Goal: Task Accomplishment & Management: Complete application form

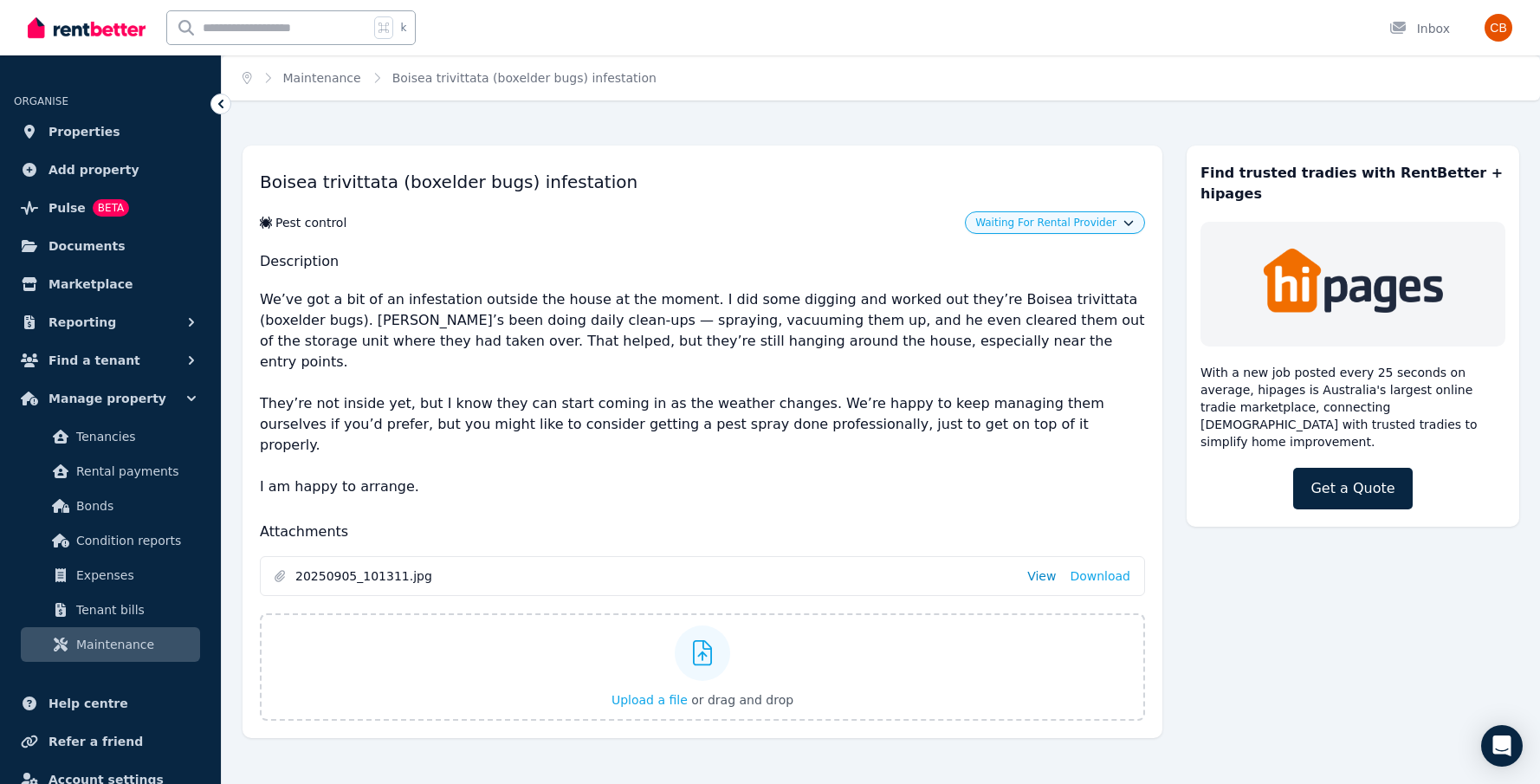
click at [1051, 568] on link "View" at bounding box center [1042, 576] width 28 height 18
click at [1126, 225] on icon "button" at bounding box center [1128, 219] width 11 height 11
click at [1097, 256] on link "Approve" at bounding box center [1054, 259] width 167 height 31
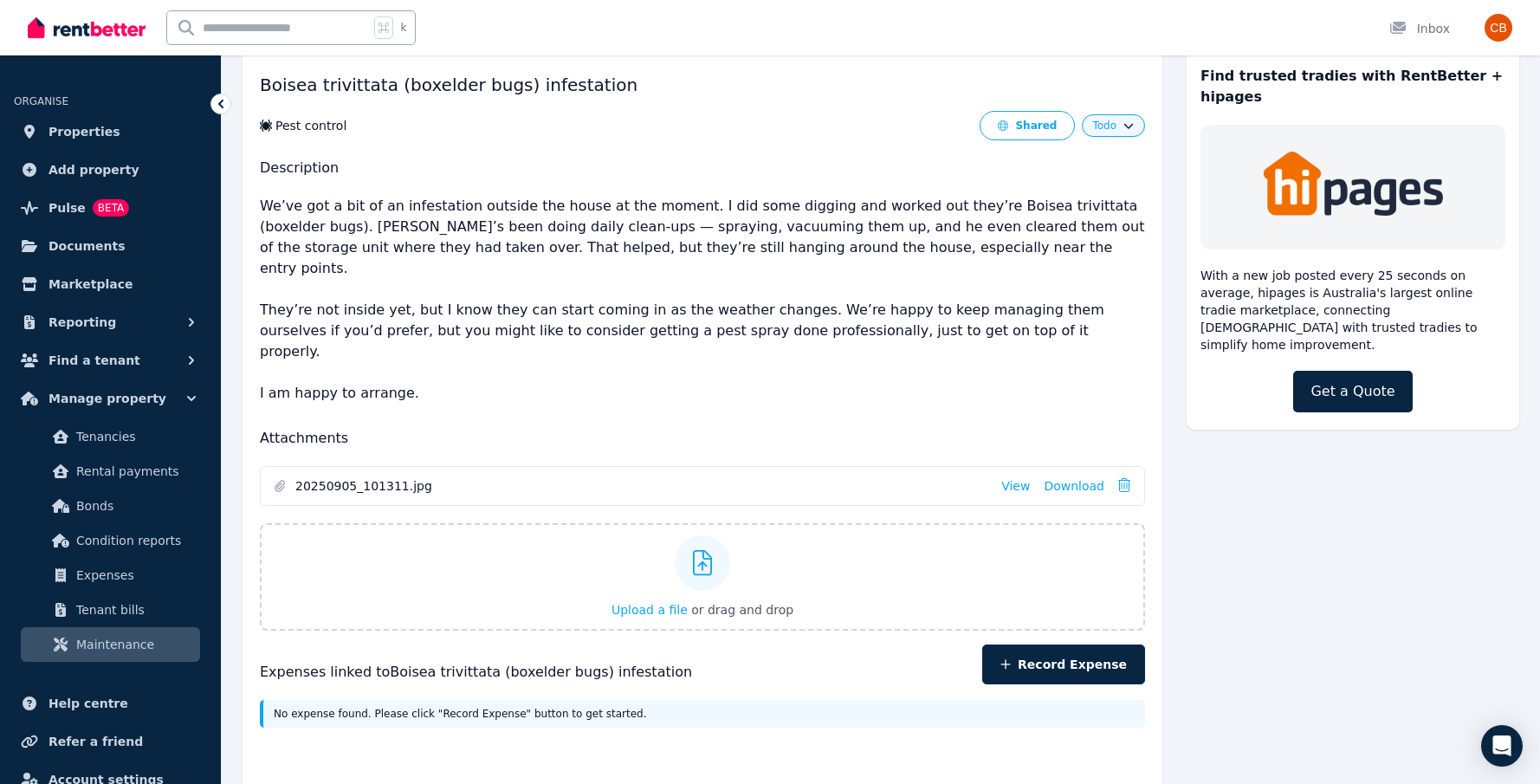
scroll to position [97, 0]
click at [1132, 125] on icon "button" at bounding box center [1128, 125] width 11 height 11
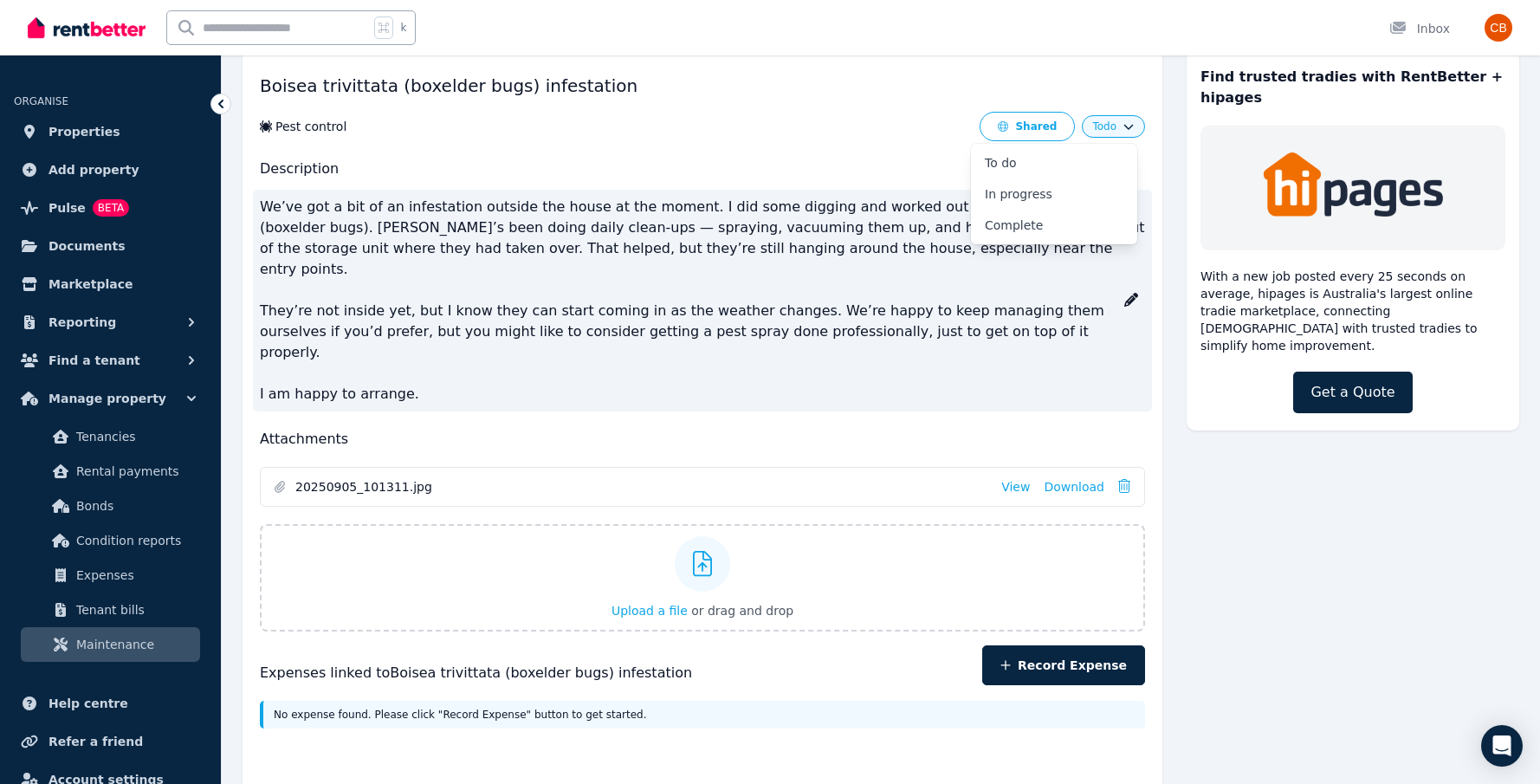
click at [798, 258] on p "We’ve got a bit of an infestation outside the house at the moment. I did some d…" at bounding box center [702, 300] width 886 height 221
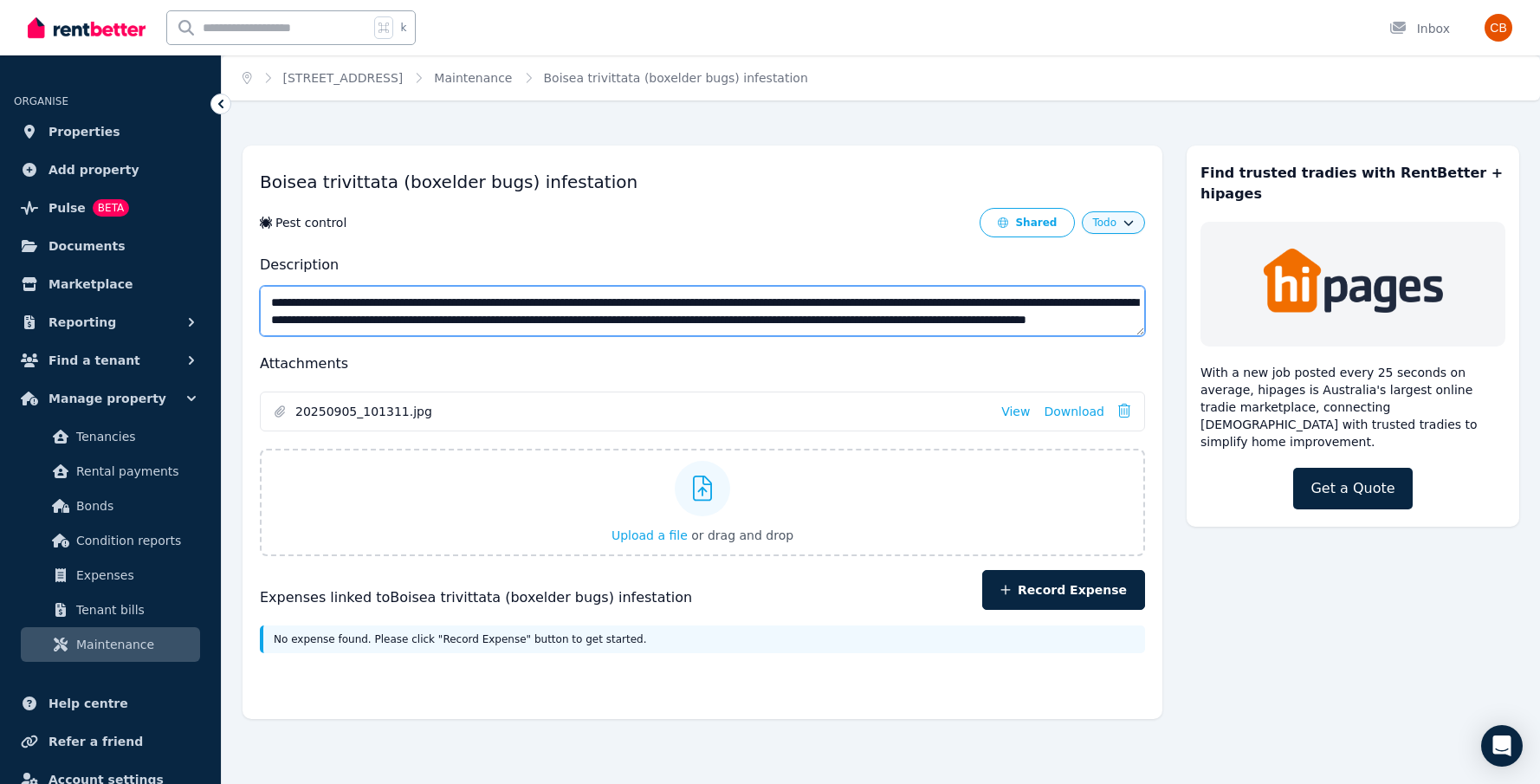
scroll to position [0, 0]
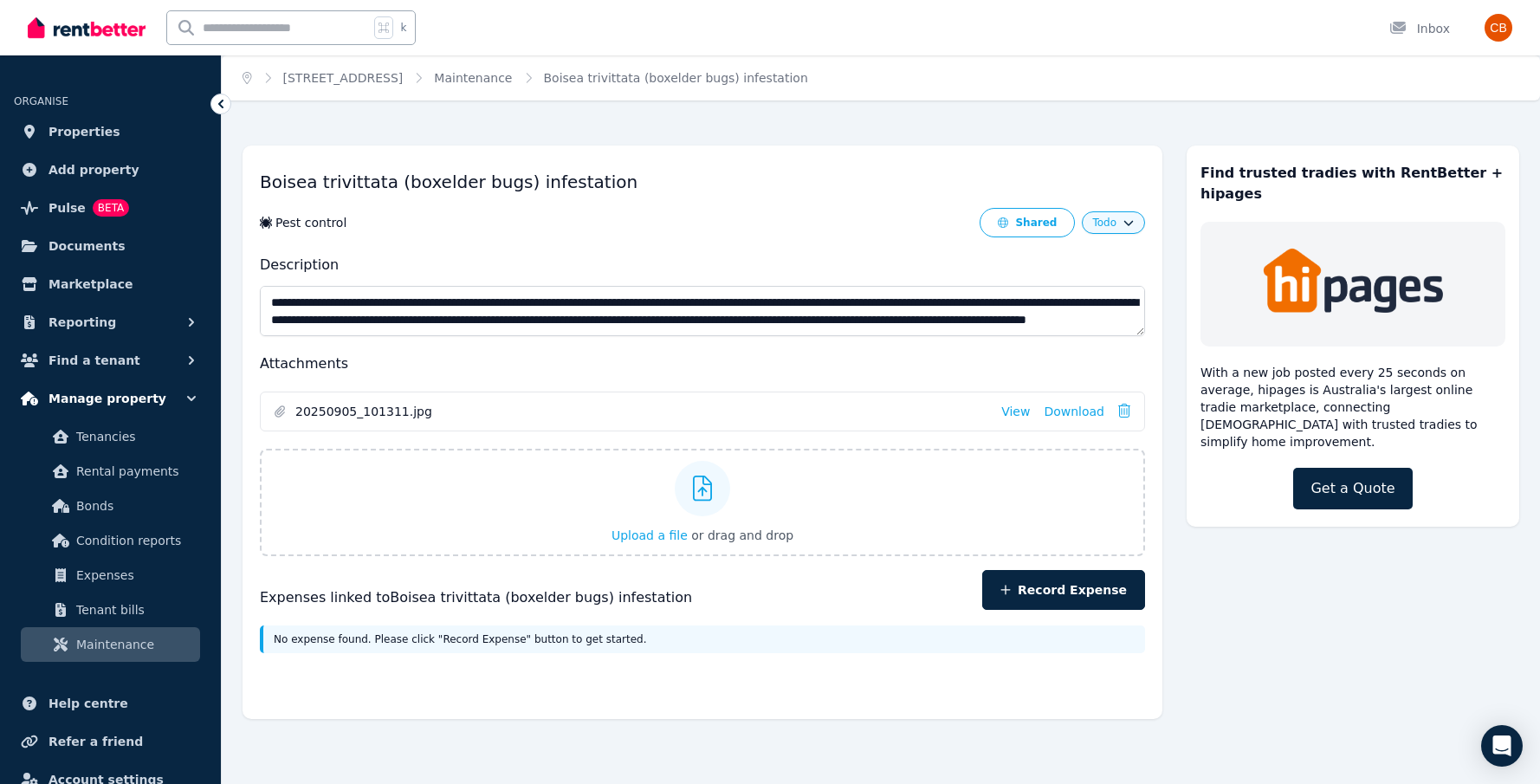
click at [123, 400] on span "Manage property" at bounding box center [107, 398] width 118 height 20
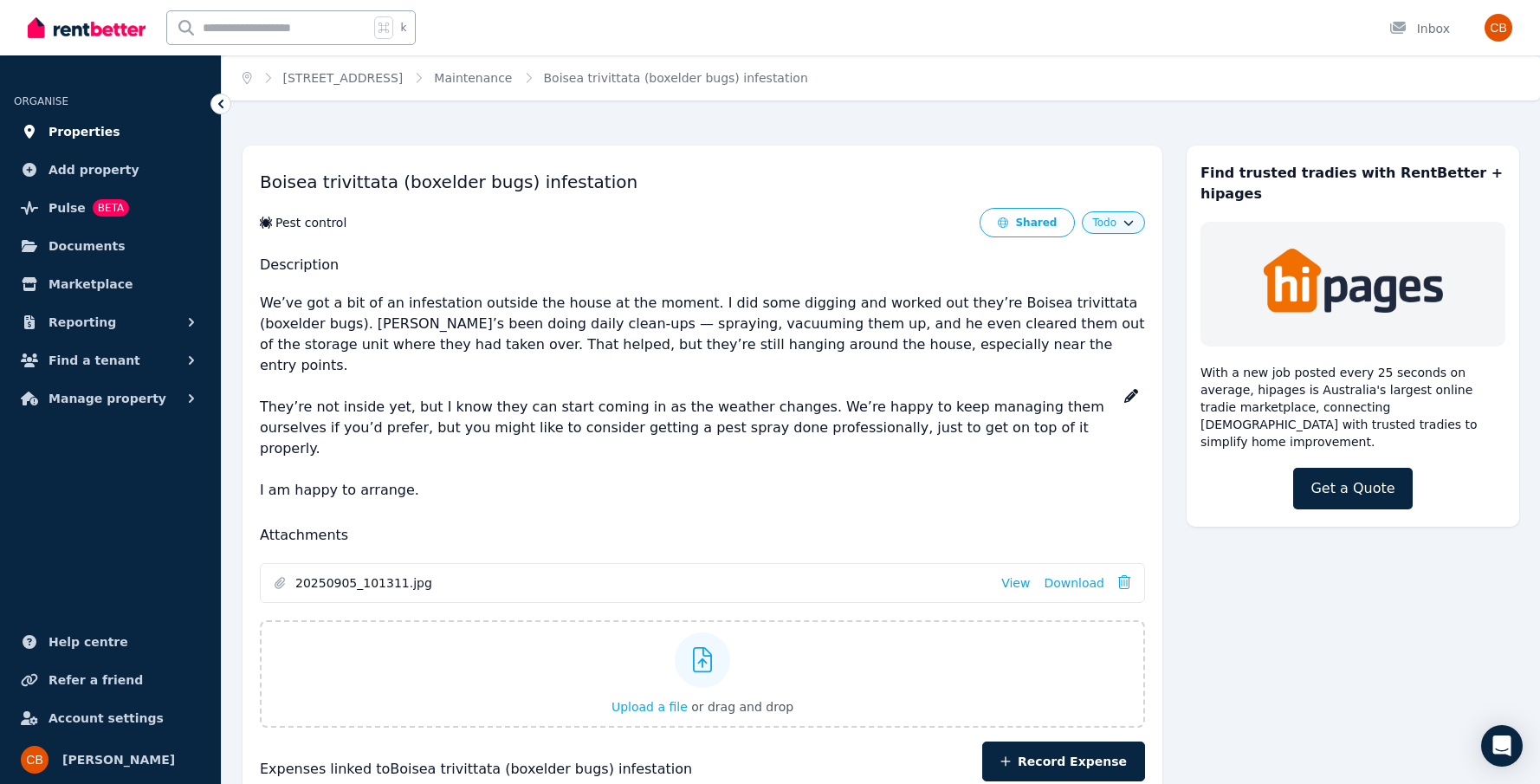
click at [90, 128] on span "Properties" at bounding box center [85, 131] width 72 height 20
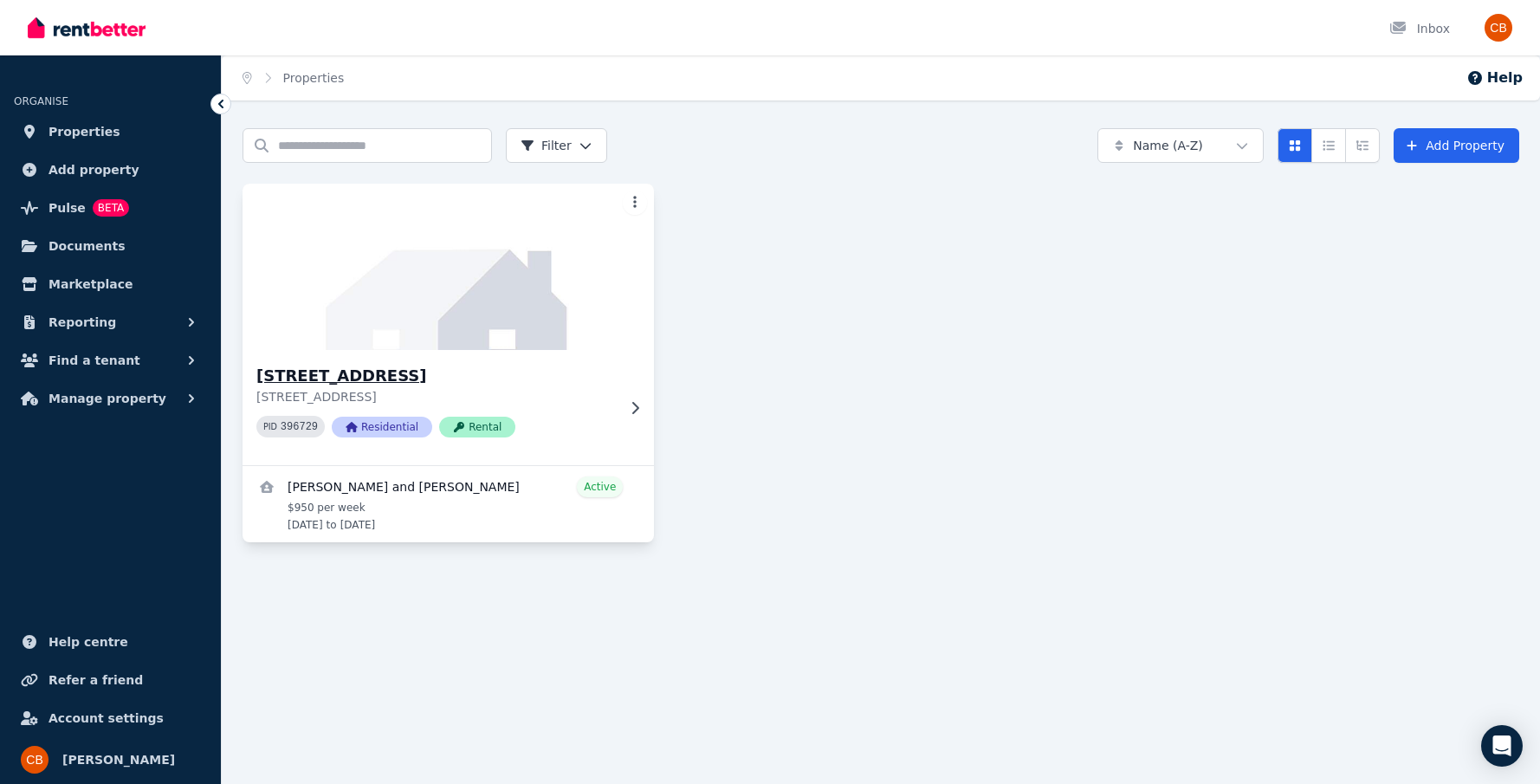
click at [378, 376] on h3 "[STREET_ADDRESS]" at bounding box center [436, 375] width 360 height 24
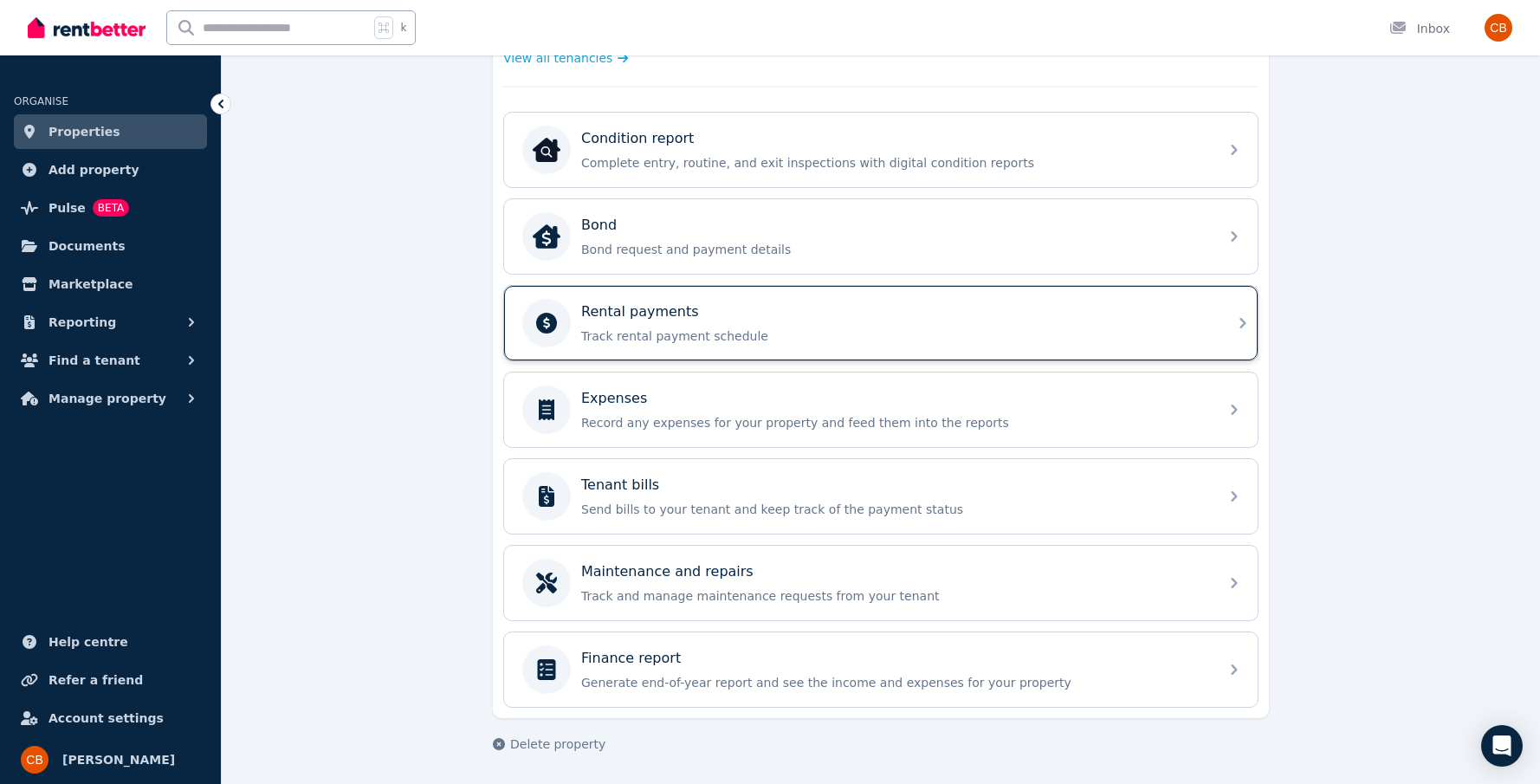
scroll to position [519, 0]
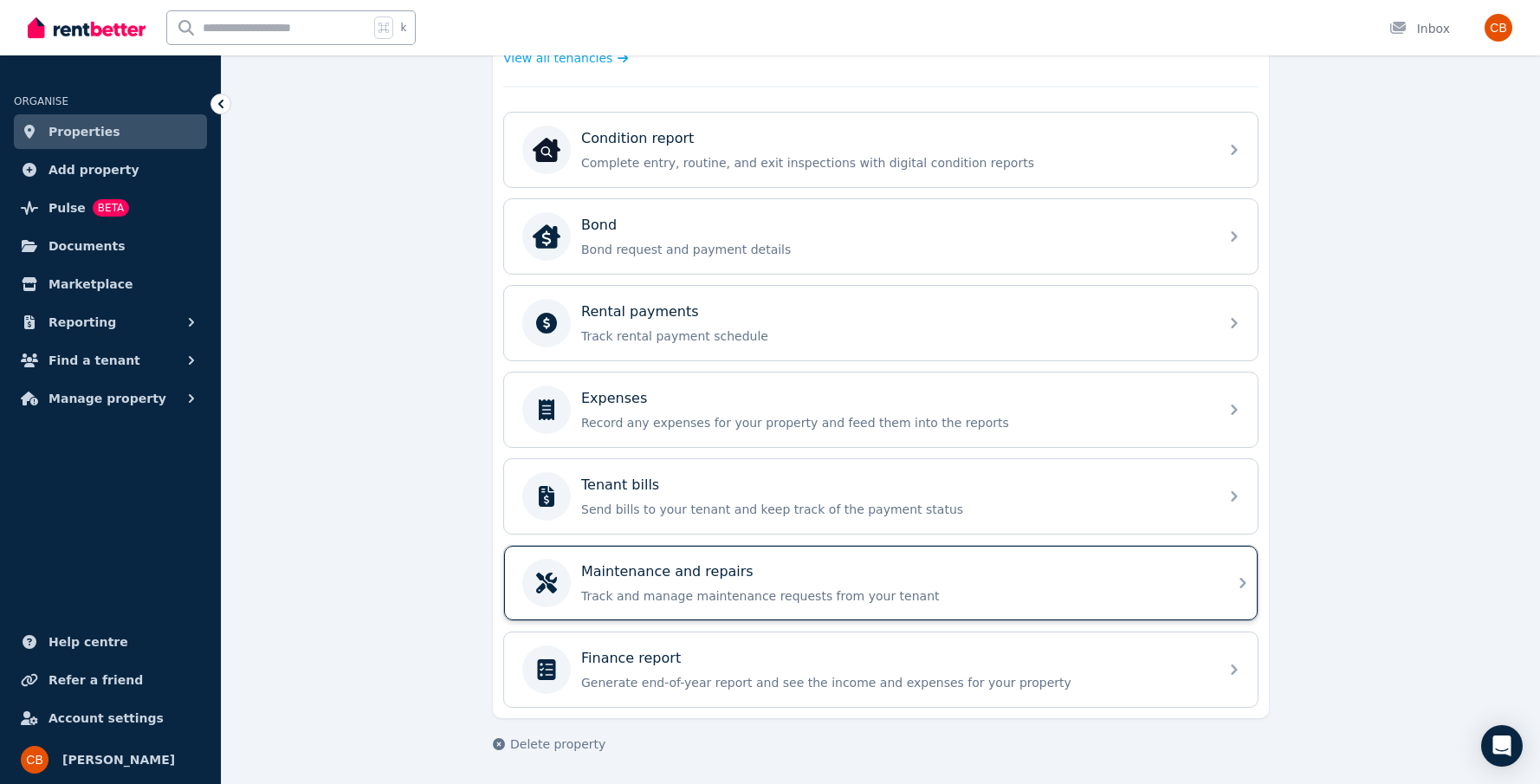
click at [803, 592] on p "Track and manage maintenance requests from your tenant" at bounding box center [894, 596] width 627 height 18
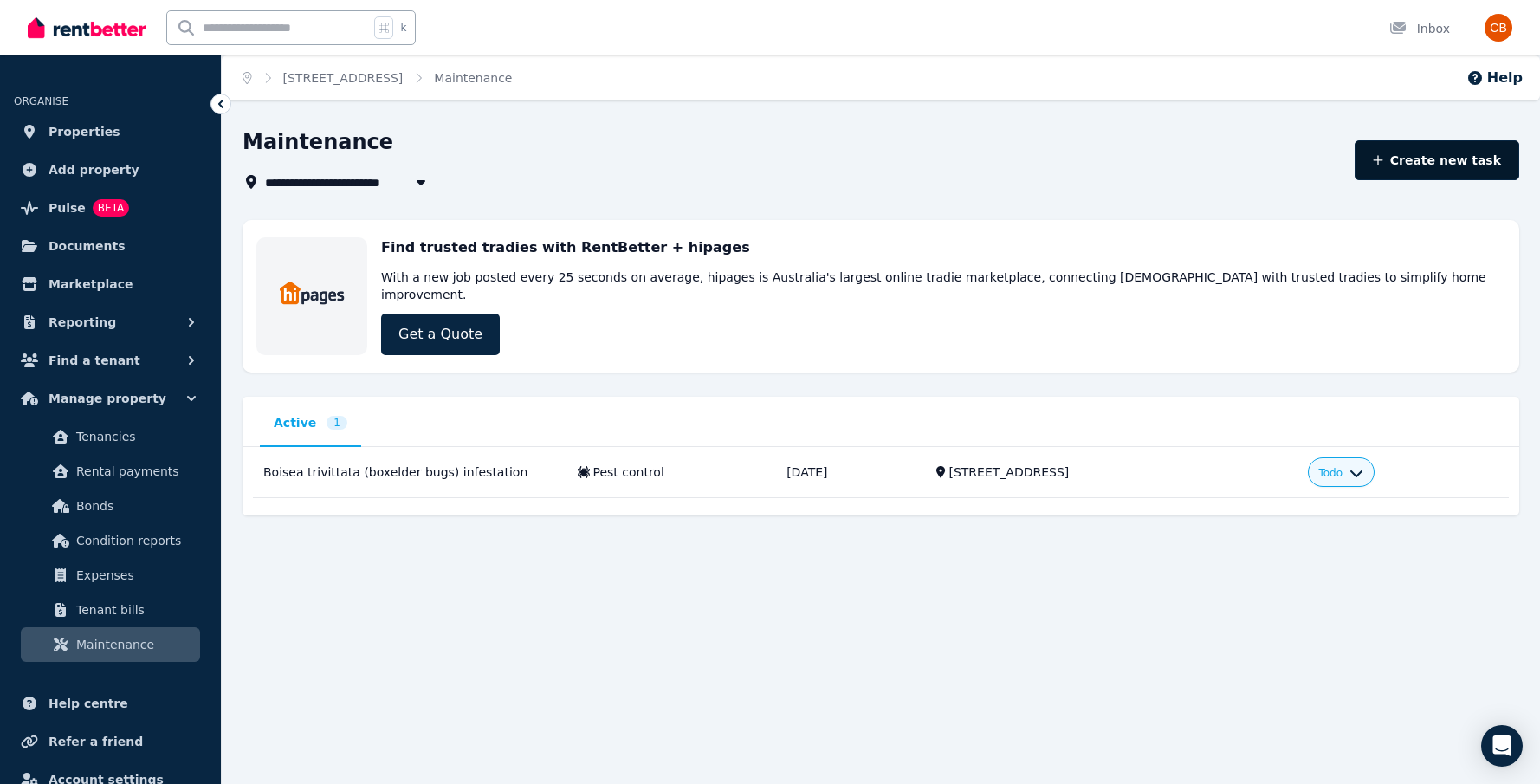
click at [1469, 171] on button "Create new task" at bounding box center [1438, 160] width 166 height 40
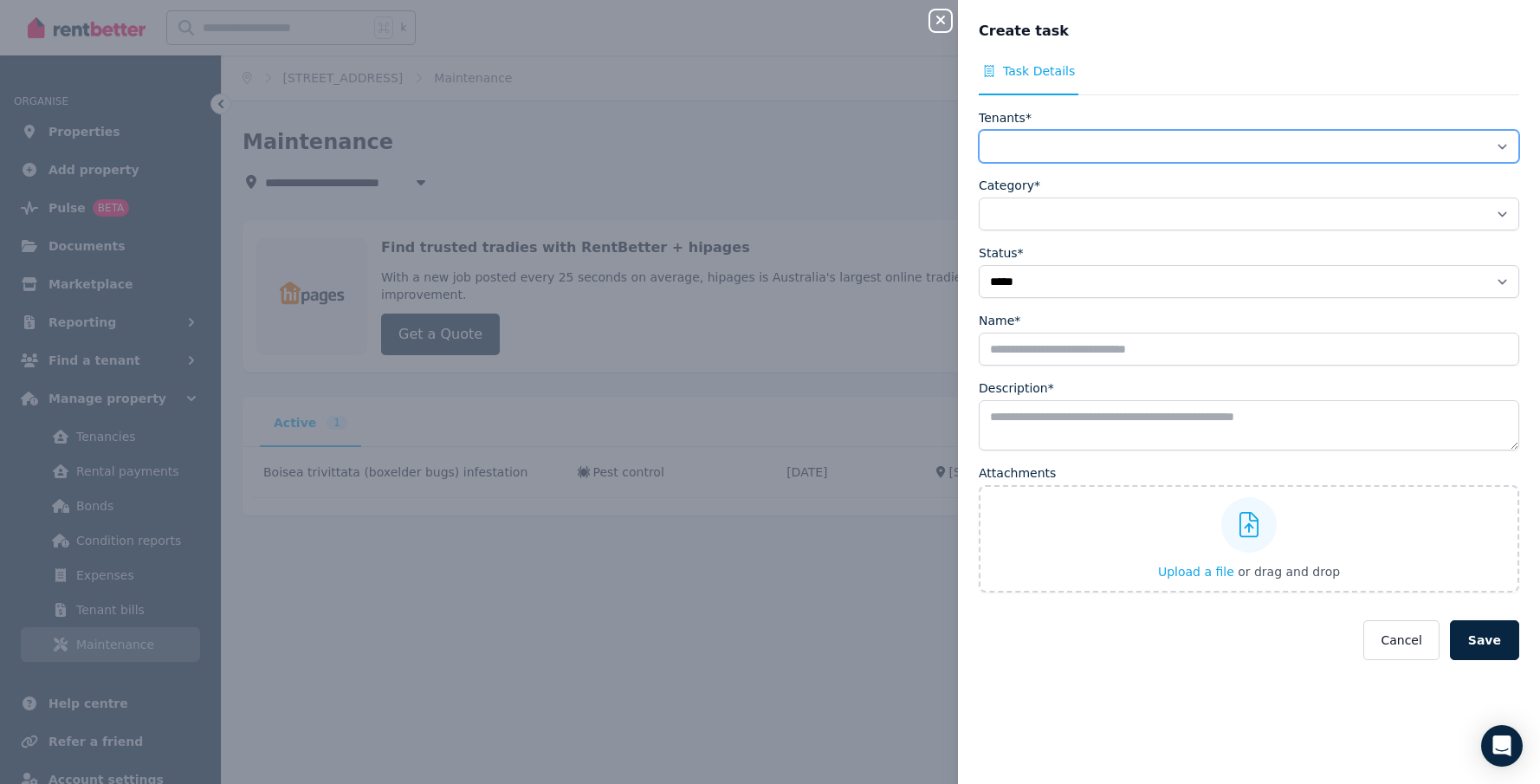
select select "**********"
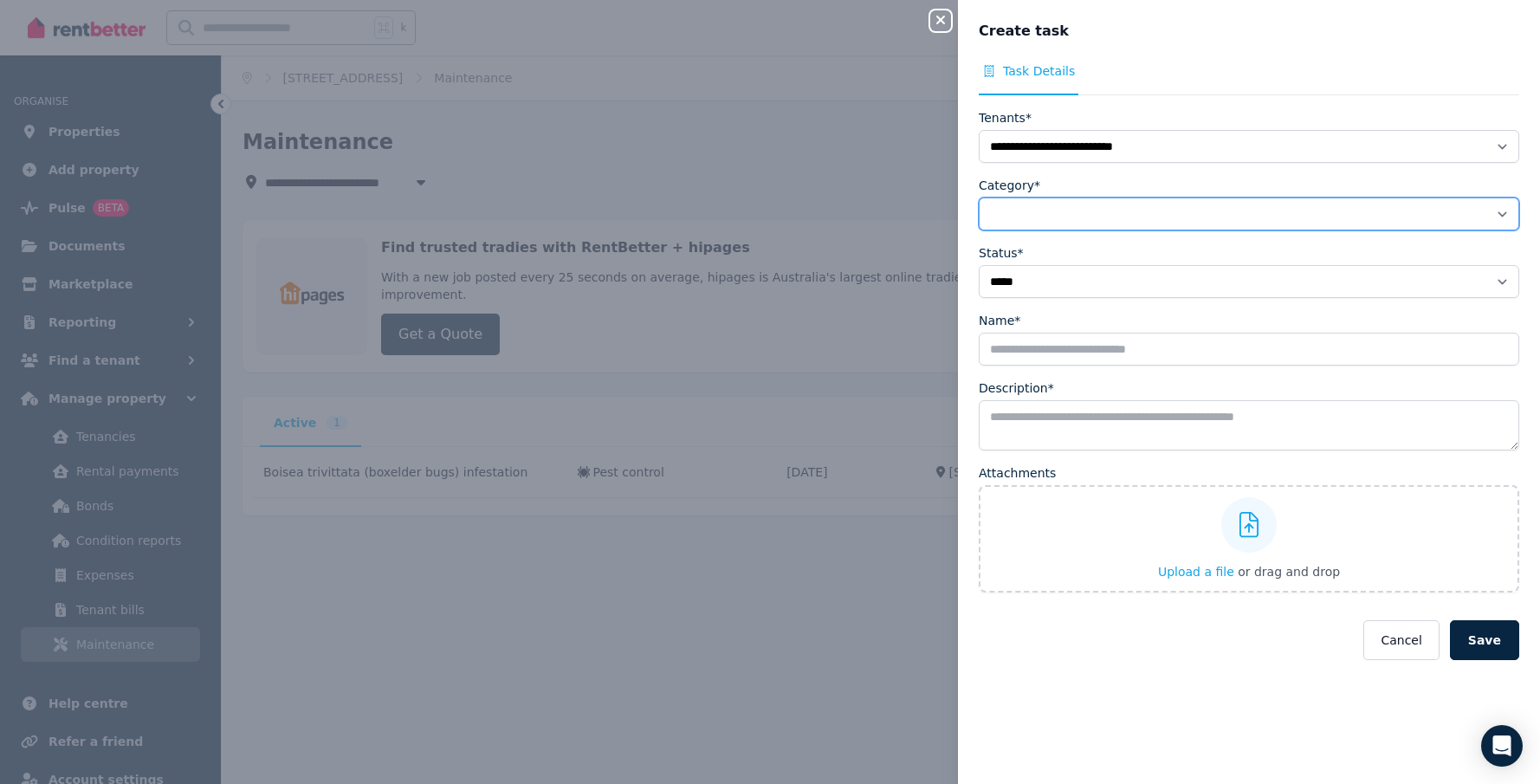
select select "**********"
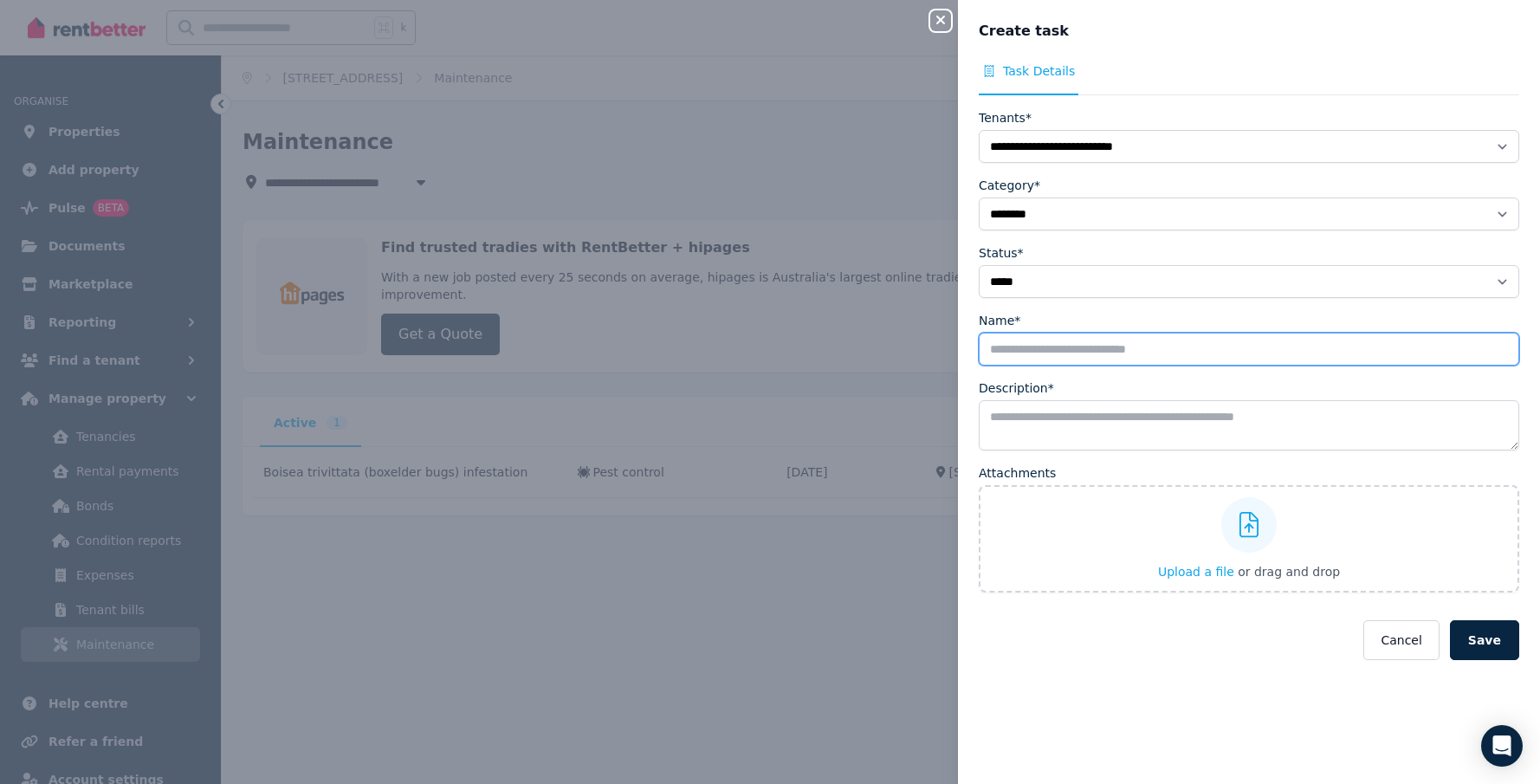
click at [1385, 357] on input "Name*" at bounding box center [1249, 349] width 540 height 33
type input "**********"
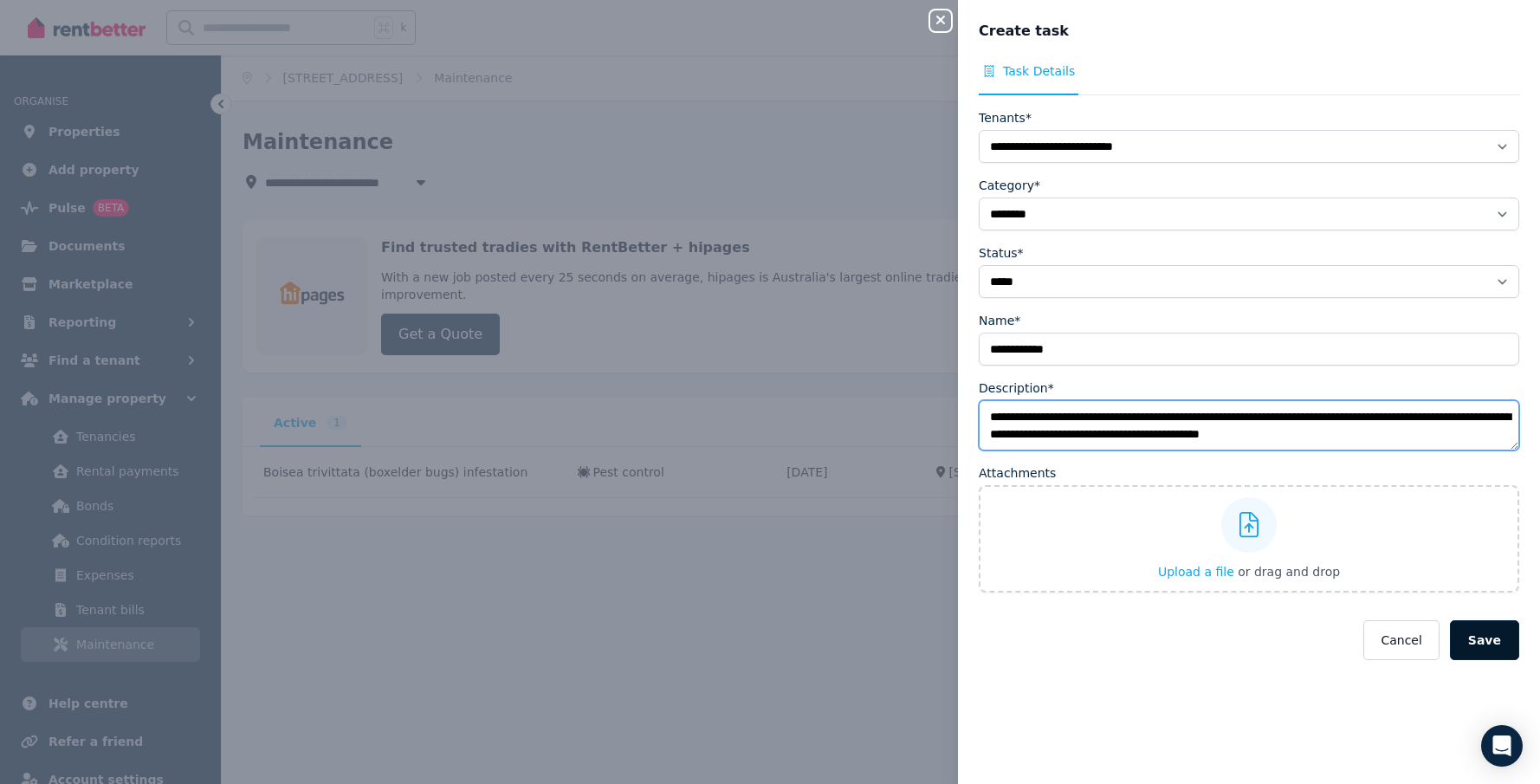
type textarea "**********"
click at [1481, 635] on button "Save" at bounding box center [1484, 640] width 69 height 40
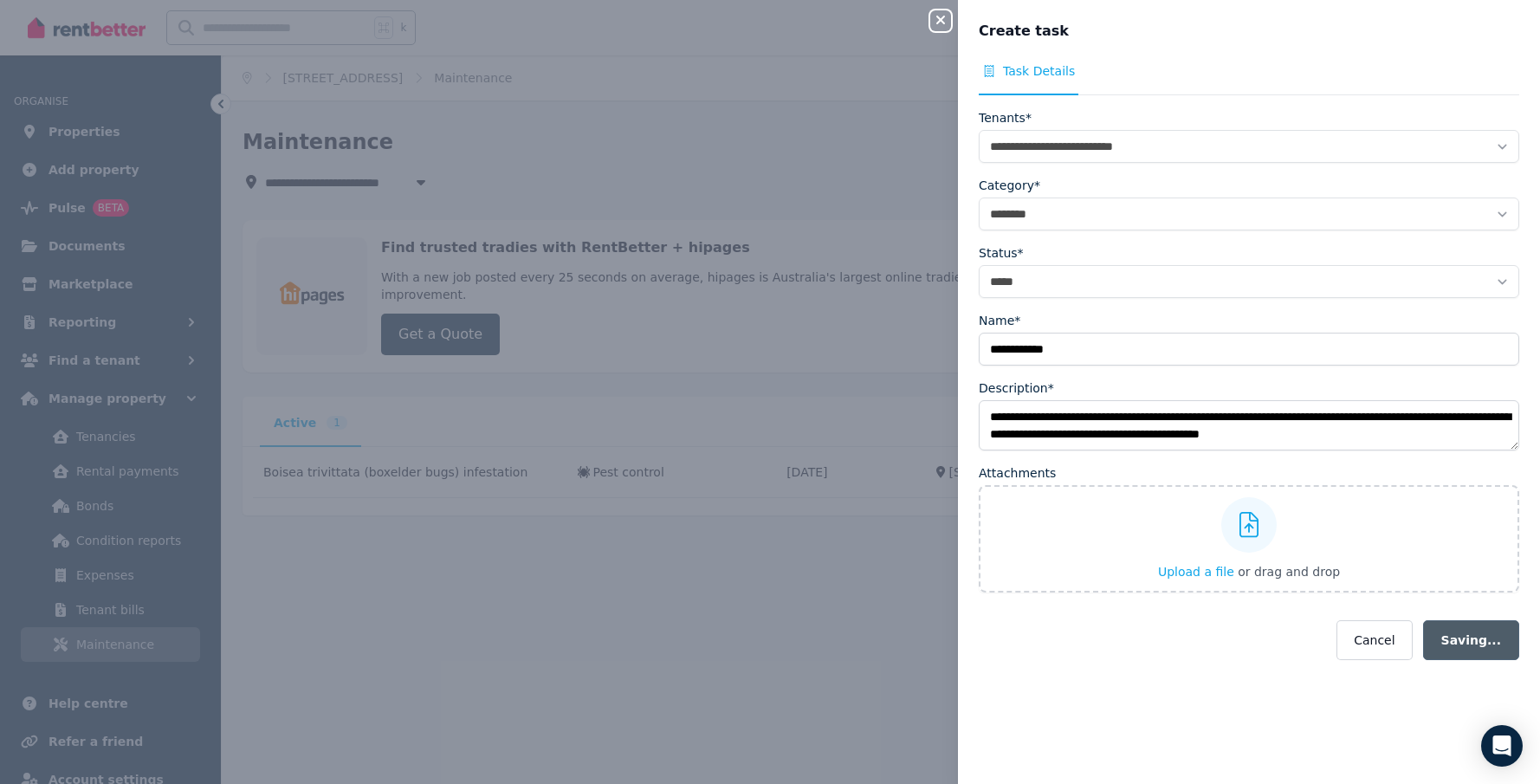
select select
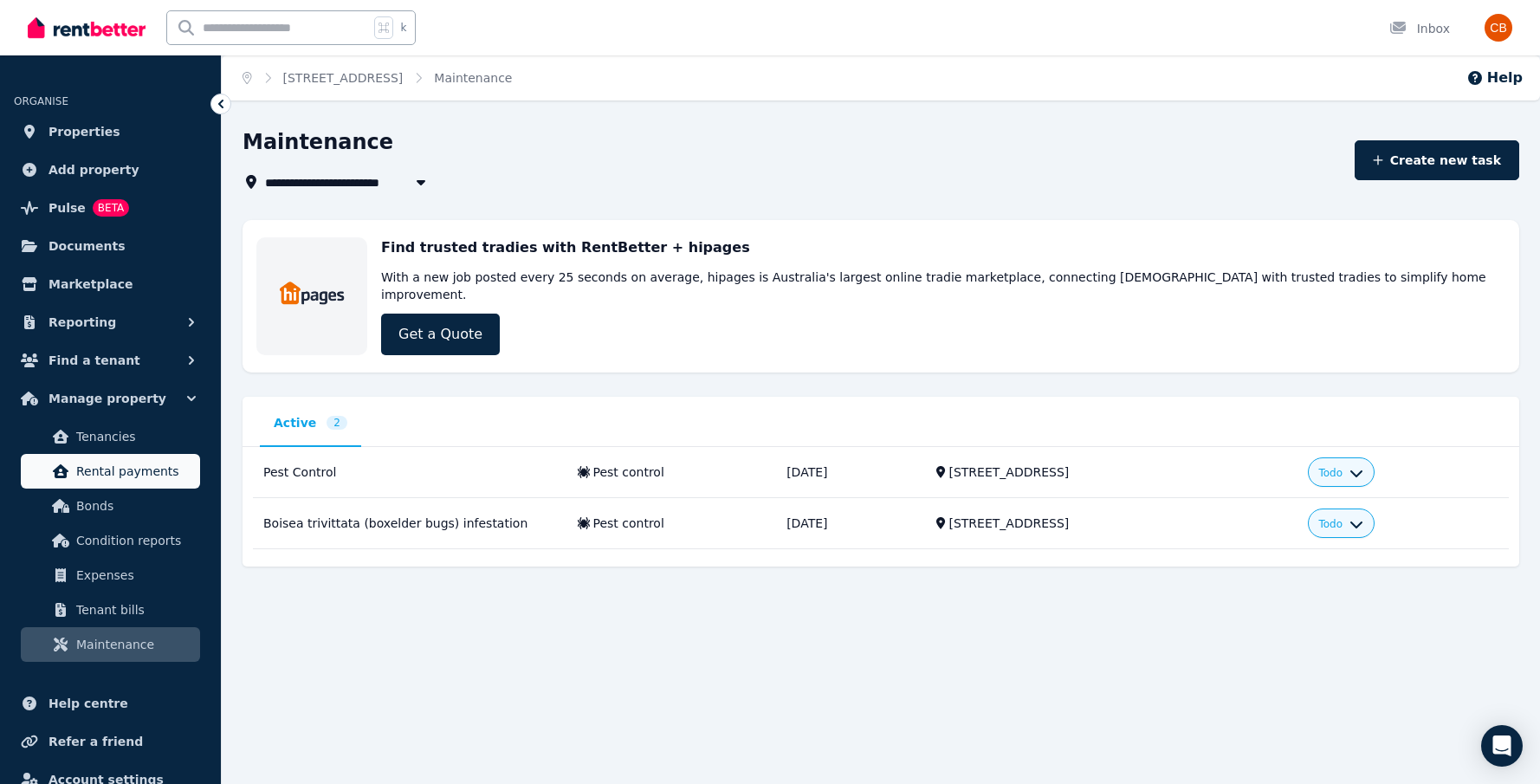
click at [133, 480] on span "Rental payments" at bounding box center [135, 471] width 117 height 20
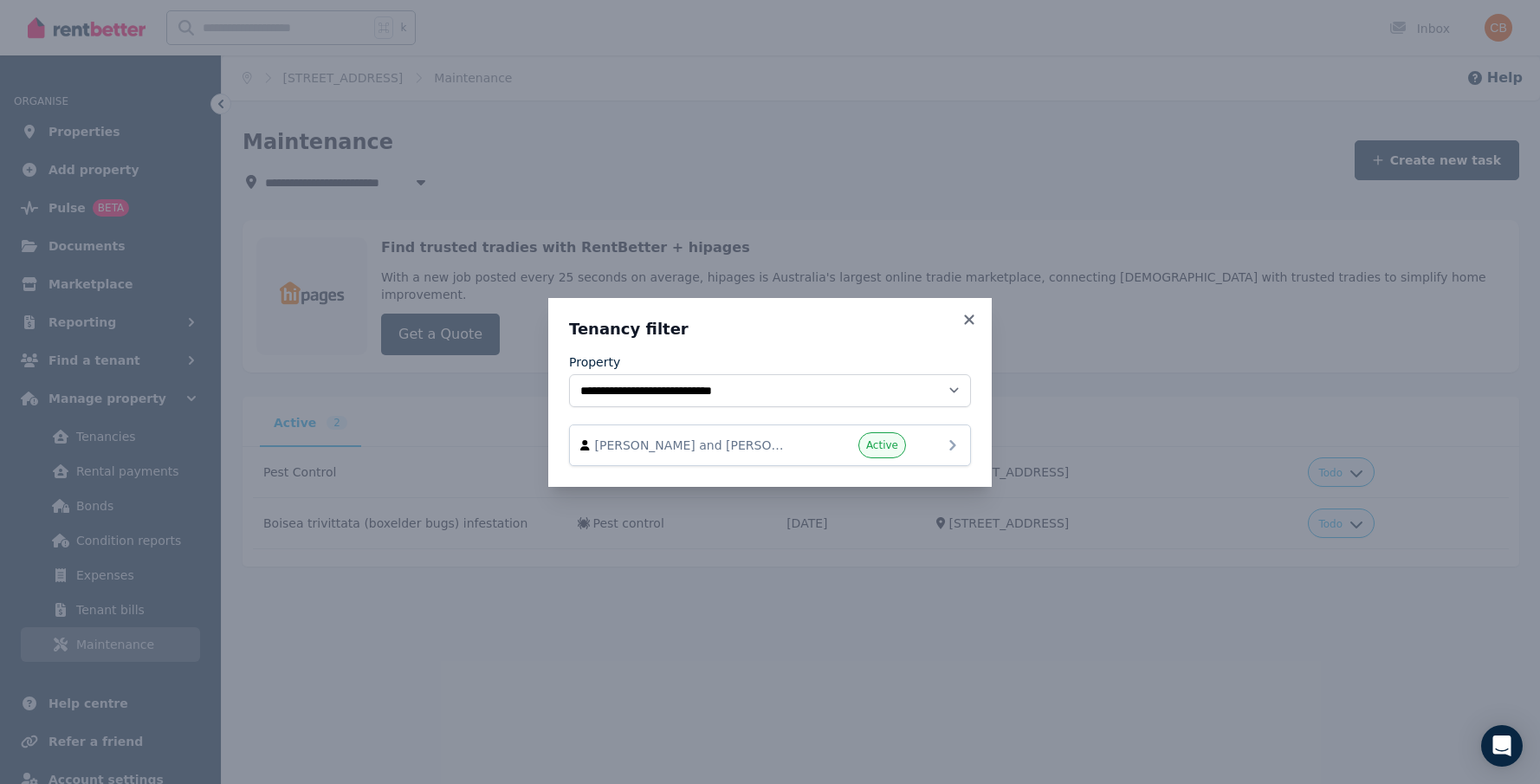
click at [954, 442] on icon at bounding box center [952, 445] width 20 height 20
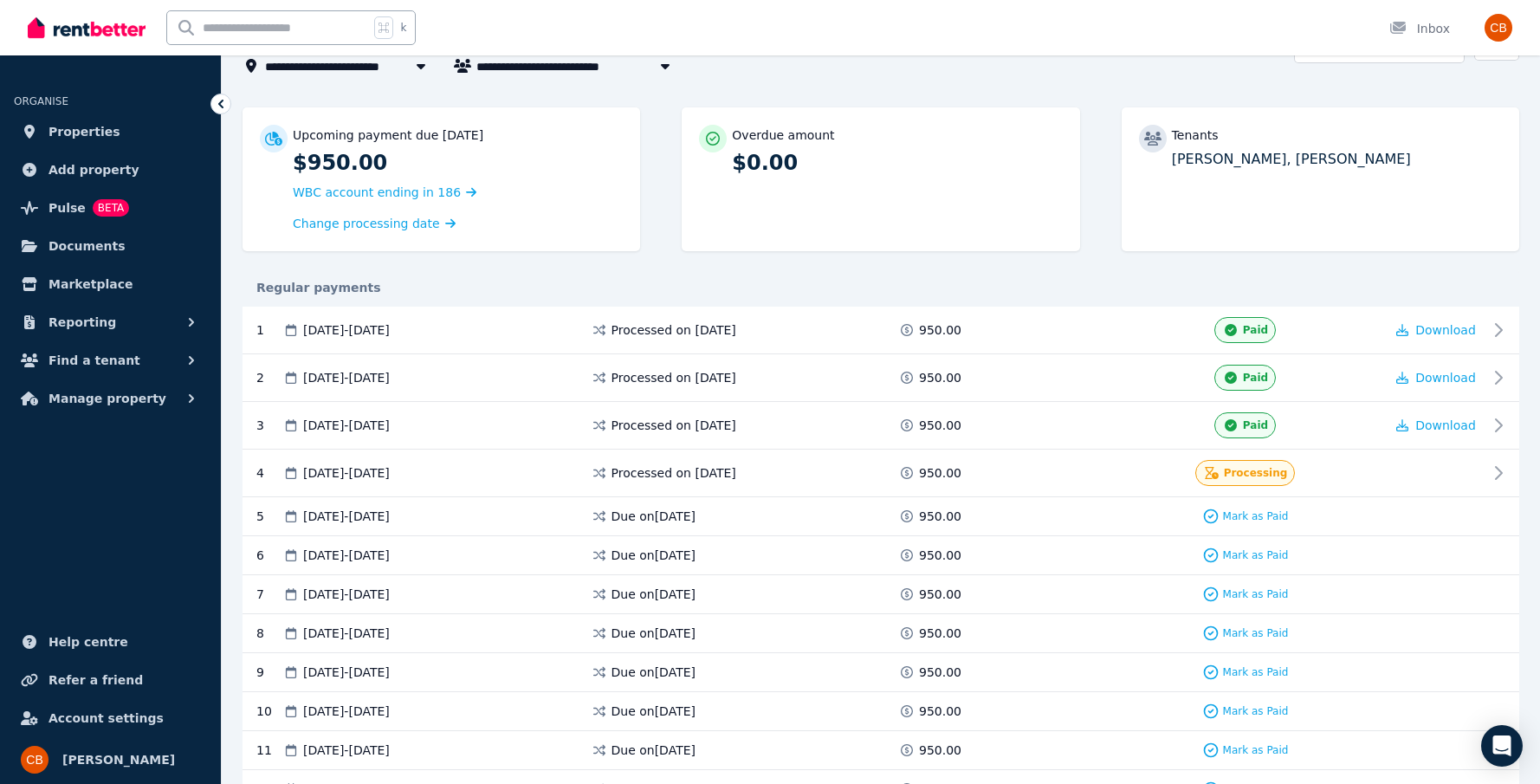
scroll to position [117, 0]
click at [168, 401] on button "Manage property" at bounding box center [110, 399] width 193 height 35
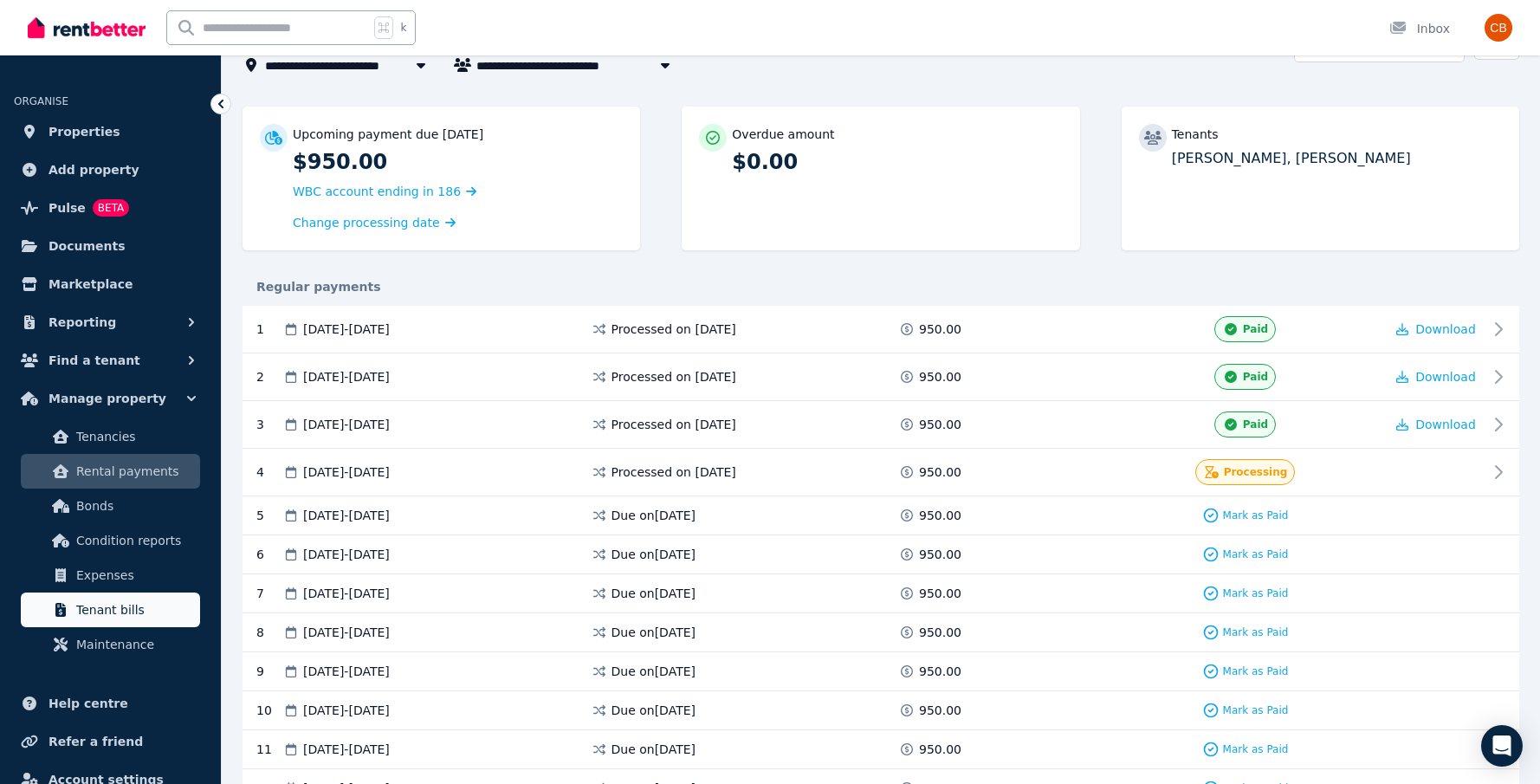
click at [167, 612] on span "Tenant bills" at bounding box center [135, 609] width 117 height 20
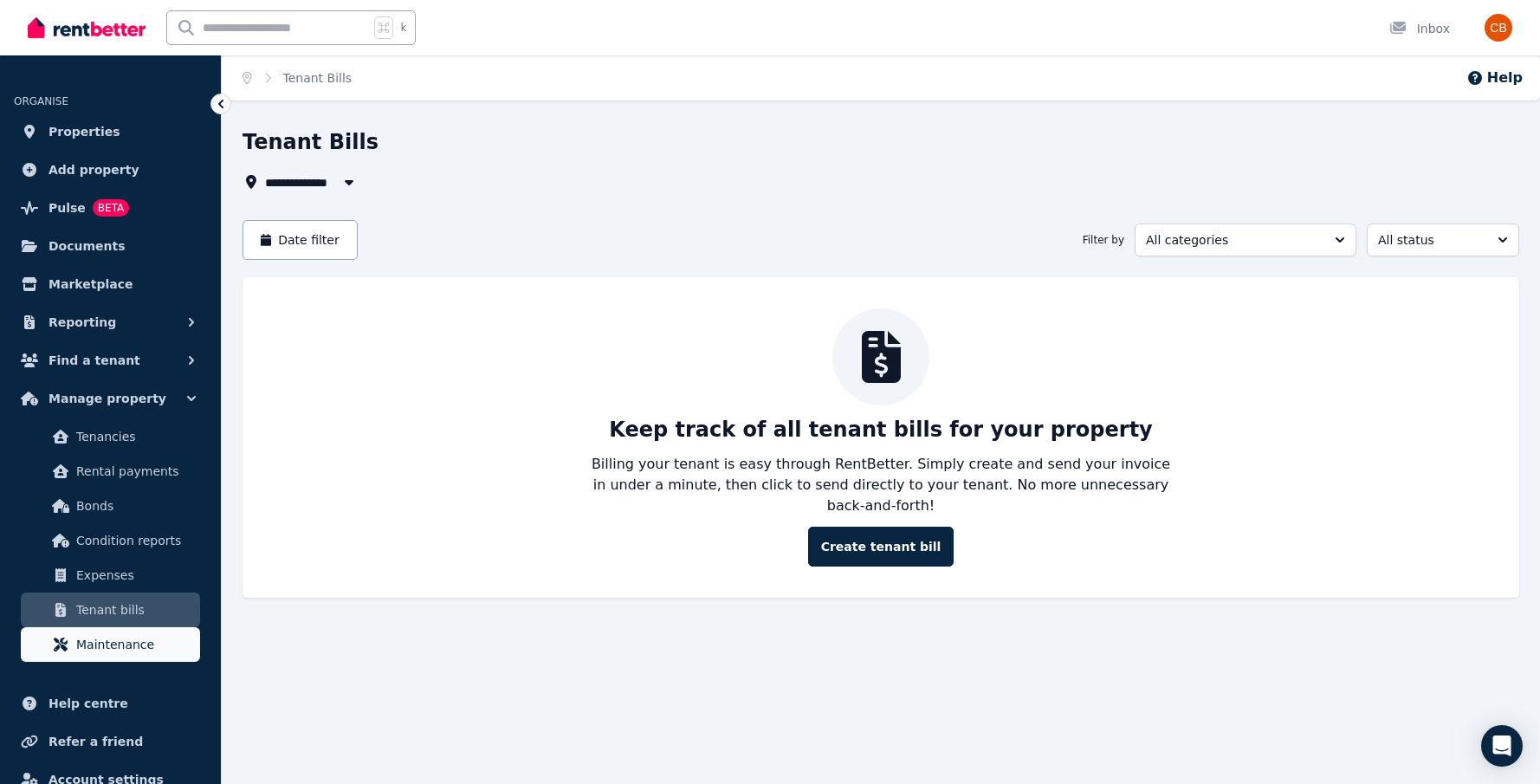
click at [167, 640] on span "Maintenance" at bounding box center [135, 644] width 117 height 20
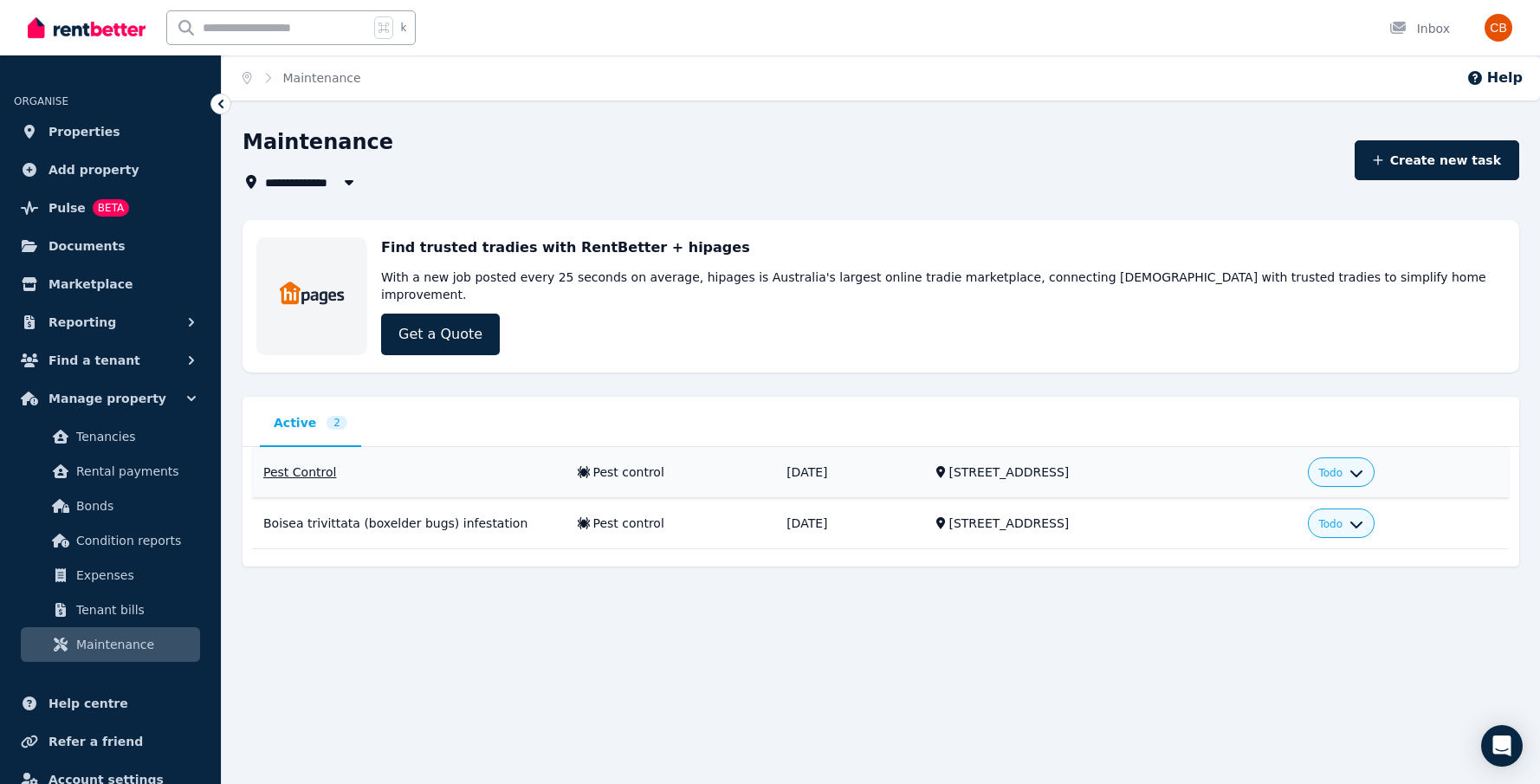
click at [1232, 463] on td "[STREET_ADDRESS]" at bounding box center [1112, 472] width 372 height 51
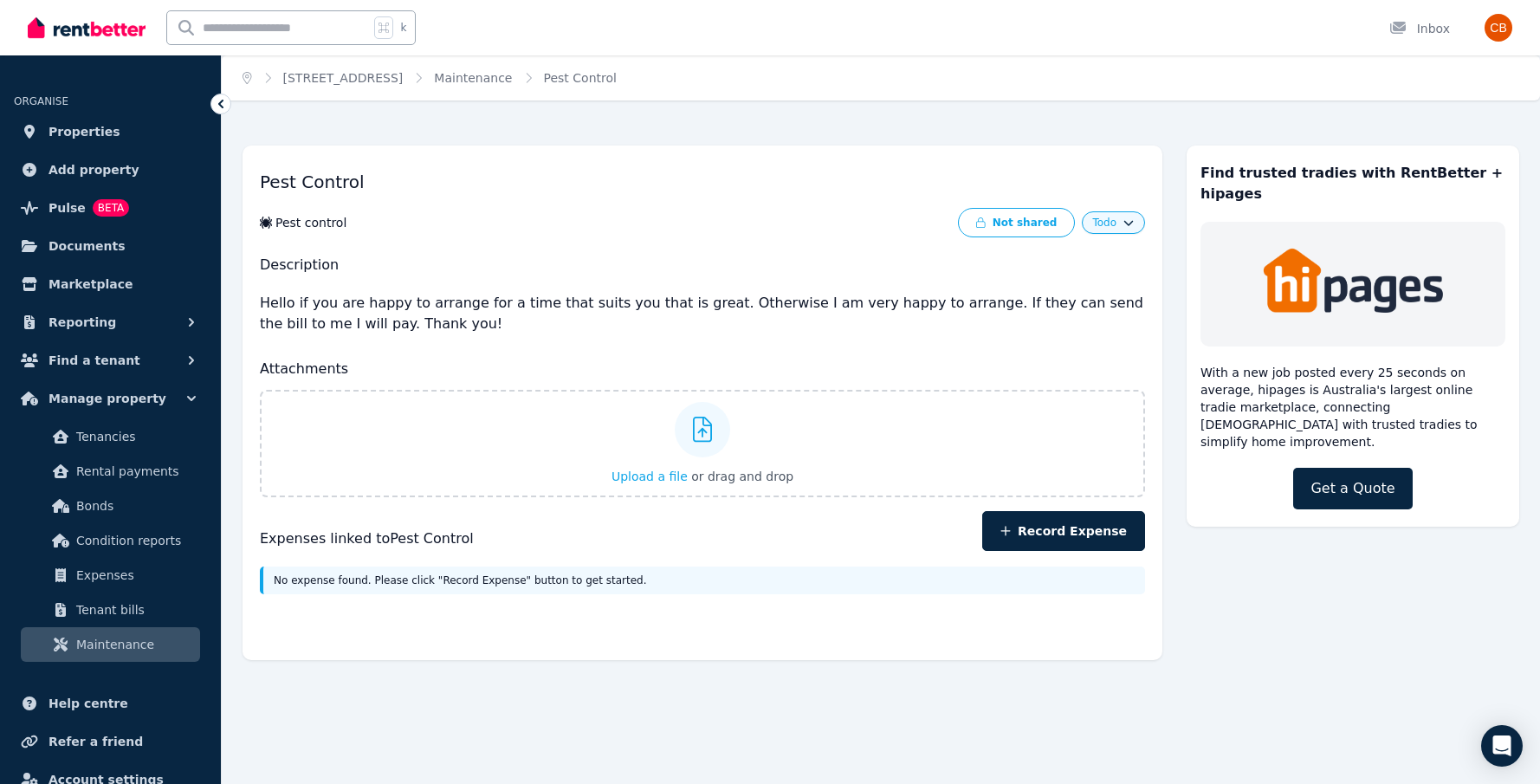
click at [162, 642] on span "Maintenance" at bounding box center [135, 644] width 117 height 20
